Goal: Transaction & Acquisition: Purchase product/service

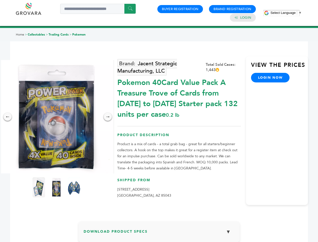
click at [286, 13] on span "Select Language" at bounding box center [282, 13] width 25 height 4
click at [56, 116] on img at bounding box center [56, 116] width 113 height 113
click at [0, 0] on div "×" at bounding box center [0, 0] width 0 height 0
click at [108, 116] on div "→" at bounding box center [108, 116] width 8 height 8
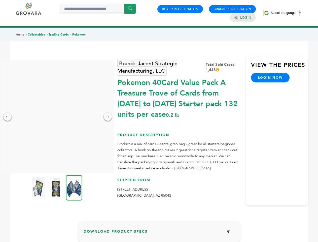
click at [39, 187] on img at bounding box center [38, 187] width 13 height 20
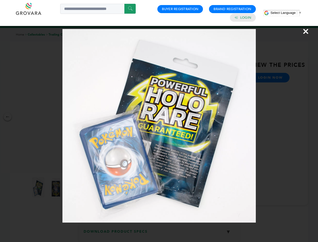
click at [56, 187] on div "×" at bounding box center [159, 121] width 318 height 242
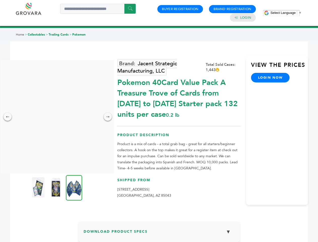
click at [74, 187] on img at bounding box center [74, 187] width 16 height 25
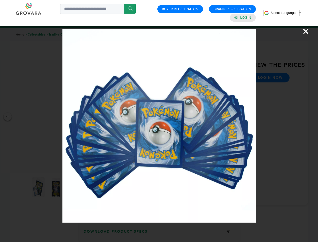
click at [159, 233] on div "×" at bounding box center [159, 121] width 318 height 242
